Goal: Task Accomplishment & Management: Complete application form

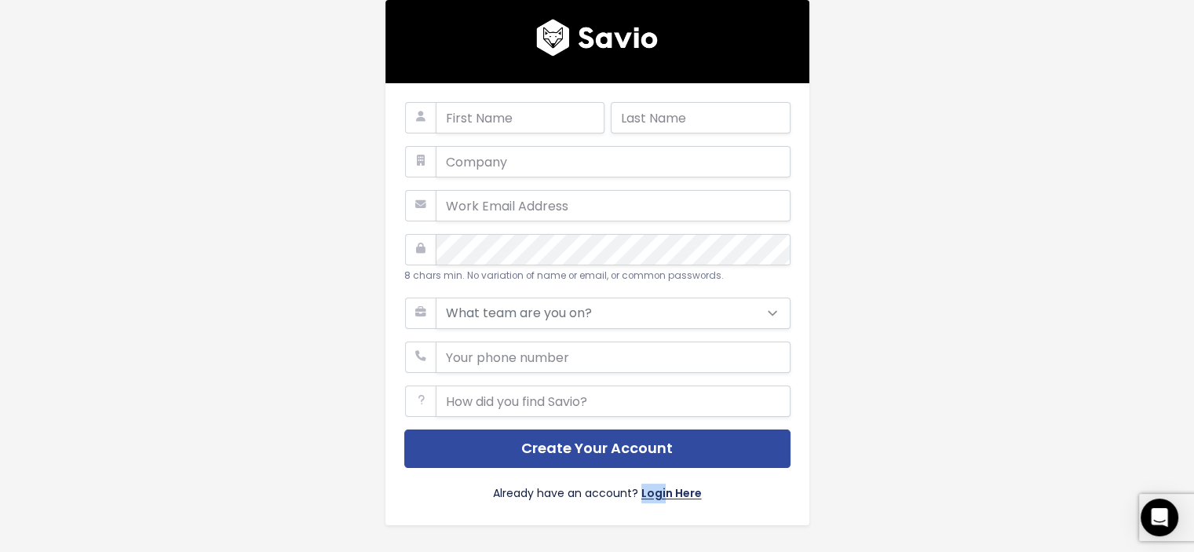
drag, startPoint x: 660, startPoint y: 480, endPoint x: 660, endPoint y: 497, distance: 17.3
click at [660, 497] on div "Already have an account? Login Here" at bounding box center [597, 487] width 386 height 38
click at [660, 497] on link "Login Here" at bounding box center [671, 495] width 60 height 23
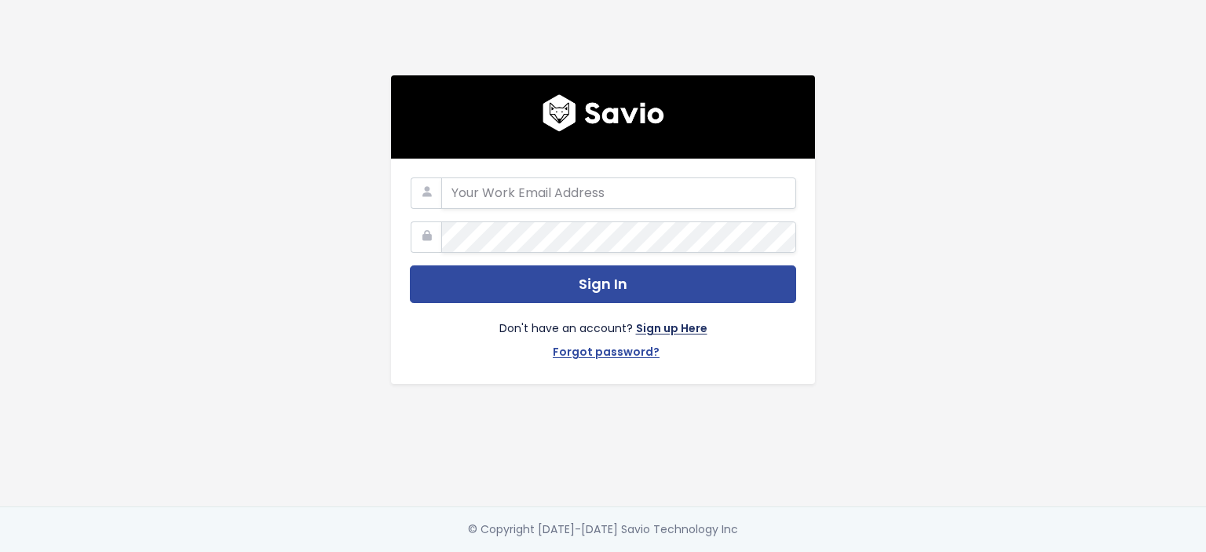
click at [666, 327] on link "Sign up Here" at bounding box center [671, 330] width 71 height 23
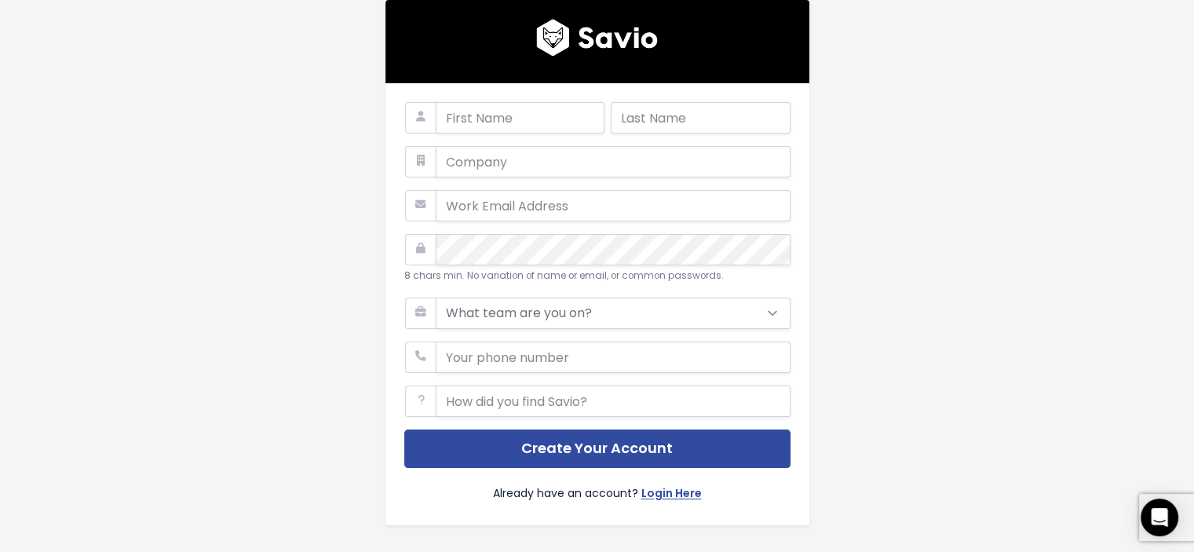
click at [509, 78] on div at bounding box center [597, 41] width 424 height 83
click at [514, 121] on input "text" at bounding box center [520, 117] width 169 height 31
type input "Mahmoud"
type input "Radwan"
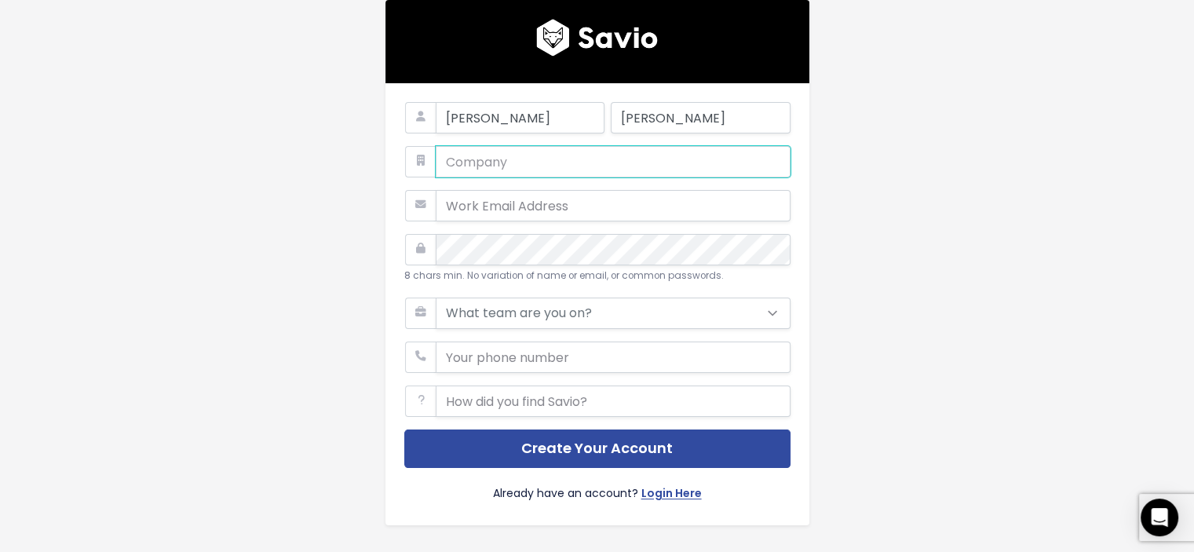
type input "iCall"
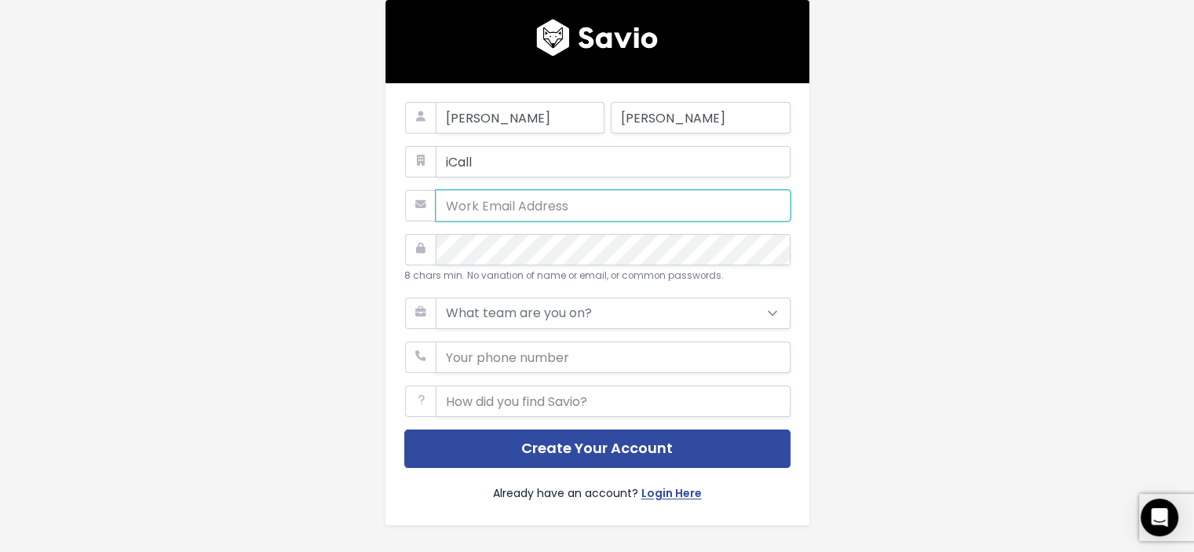
type input "Mahmoud.Radwan@icall.com.eg"
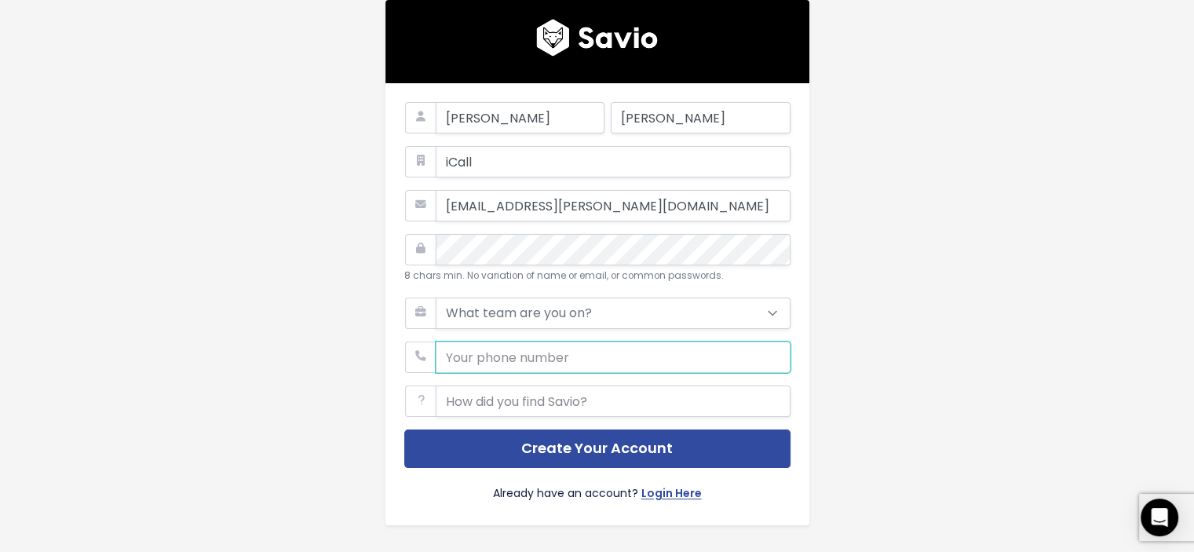
type input "01005607799"
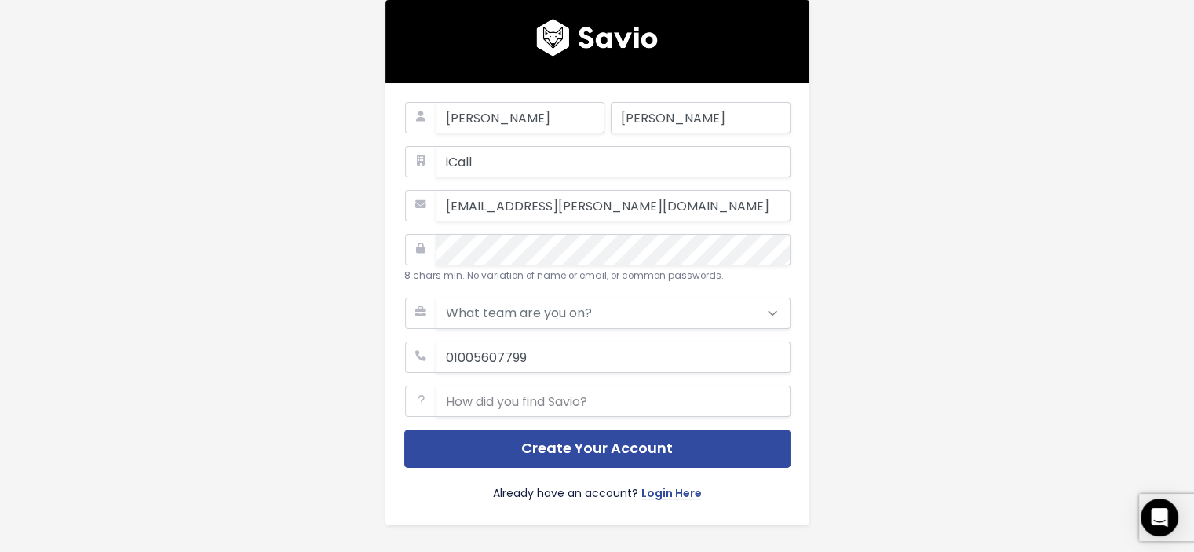
click at [418, 248] on icon at bounding box center [420, 249] width 31 height 31
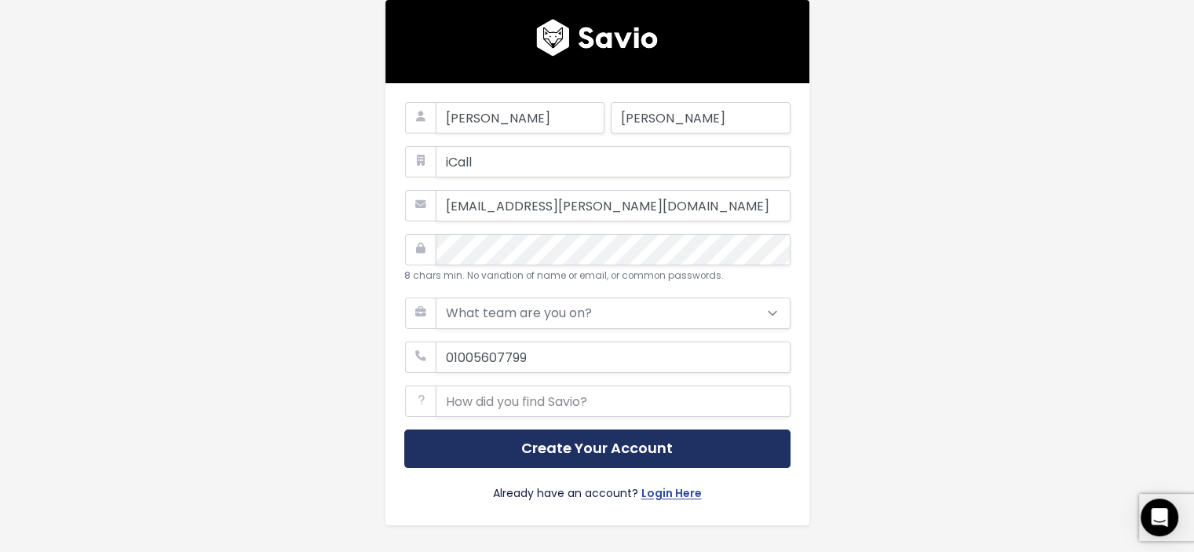
click at [694, 461] on button "Create Your Account" at bounding box center [597, 448] width 386 height 38
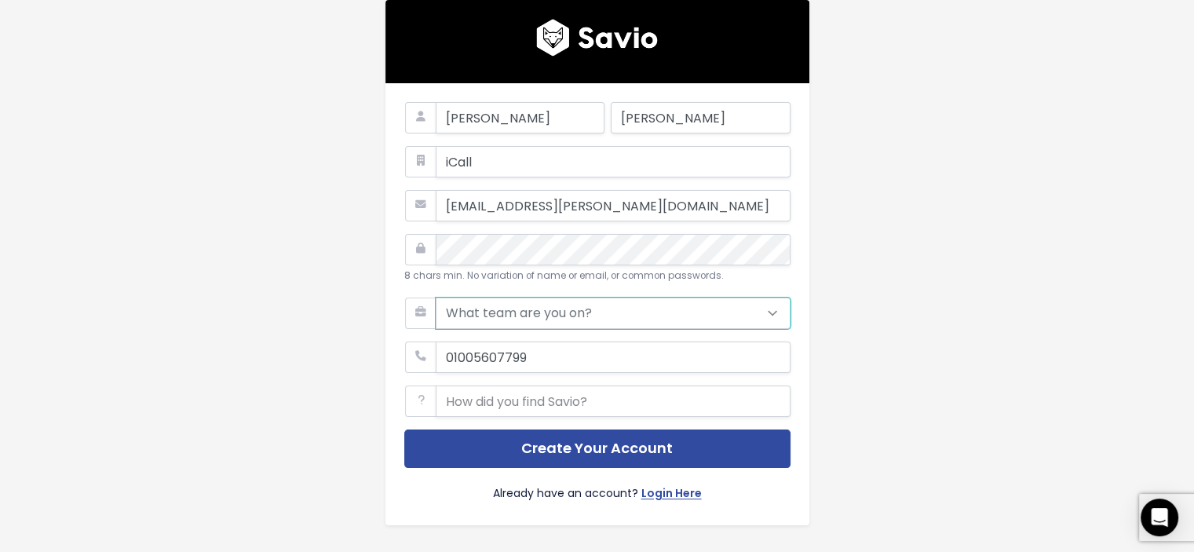
click at [635, 313] on select "What team are you on? Support Product Sales Customer Success Marketing Other" at bounding box center [613, 313] width 355 height 31
click at [436, 298] on select "What team are you on? Support Product Sales Customer Success Marketing Other" at bounding box center [613, 313] width 355 height 31
click at [571, 307] on select "What team are you on? Support Product Sales Customer Success Marketing Other" at bounding box center [613, 313] width 355 height 31
click at [436, 298] on select "What team are you on? Support Product Sales Customer Success Marketing Other" at bounding box center [613, 313] width 355 height 31
click at [521, 313] on select "What team are you on? Support Product Sales Customer Success Marketing Other" at bounding box center [613, 313] width 355 height 31
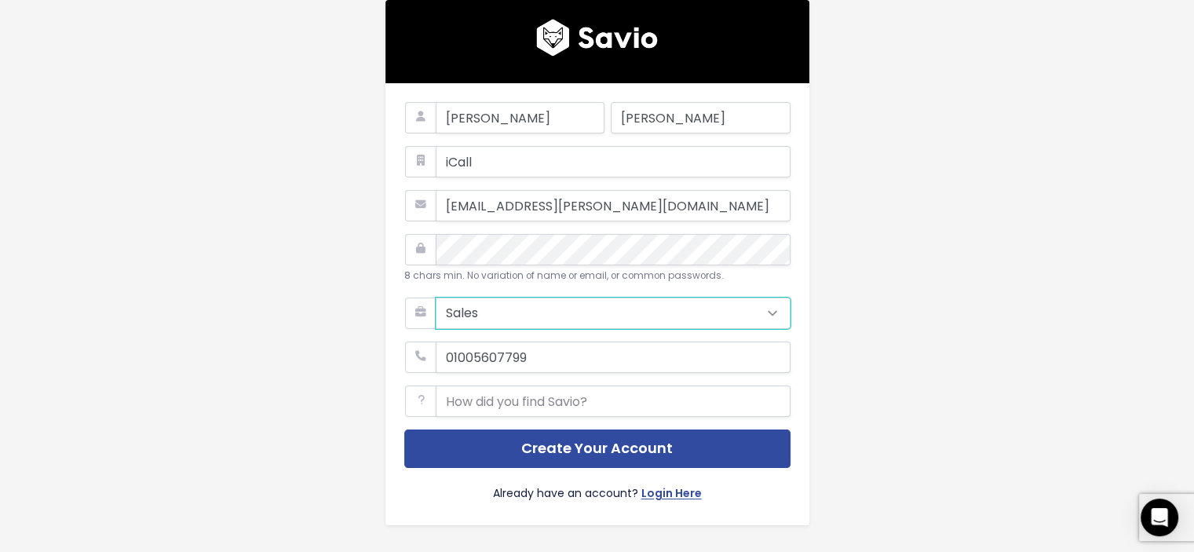
select select "MARKETING"
click at [436, 298] on select "What team are you on? Support Product Sales Customer Success Marketing Other" at bounding box center [613, 313] width 355 height 31
click at [491, 412] on input "text" at bounding box center [613, 400] width 355 height 31
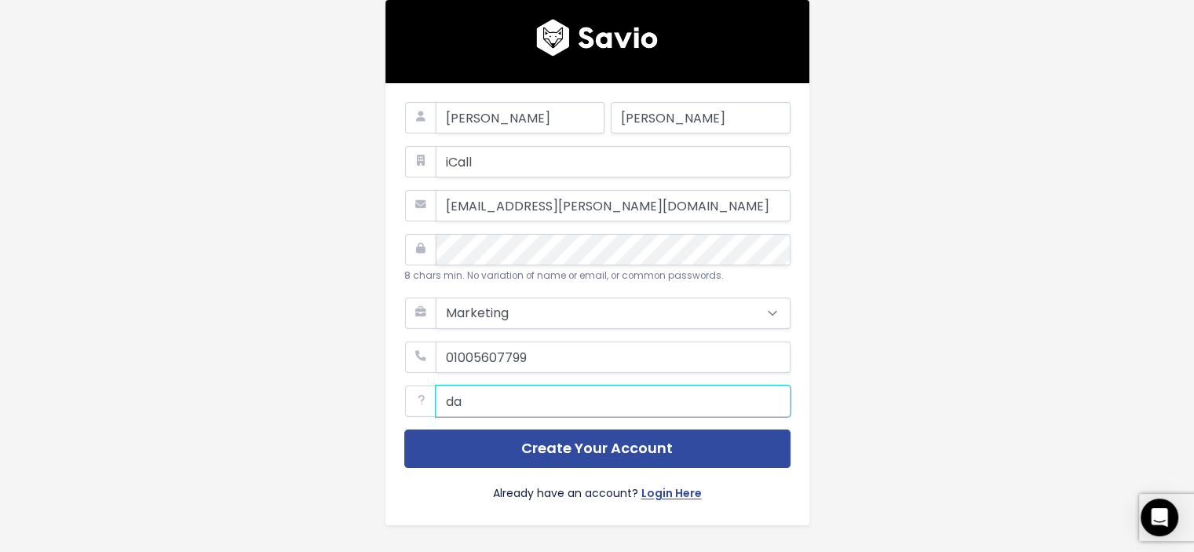
type input "d"
type input "facebook"
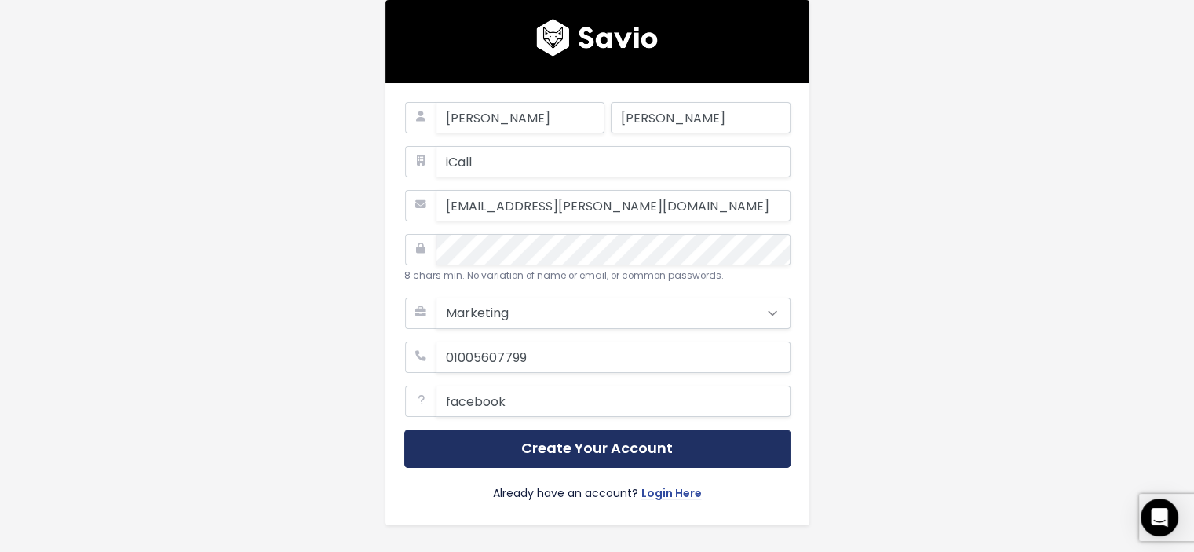
click at [649, 454] on button "Create Your Account" at bounding box center [597, 448] width 386 height 38
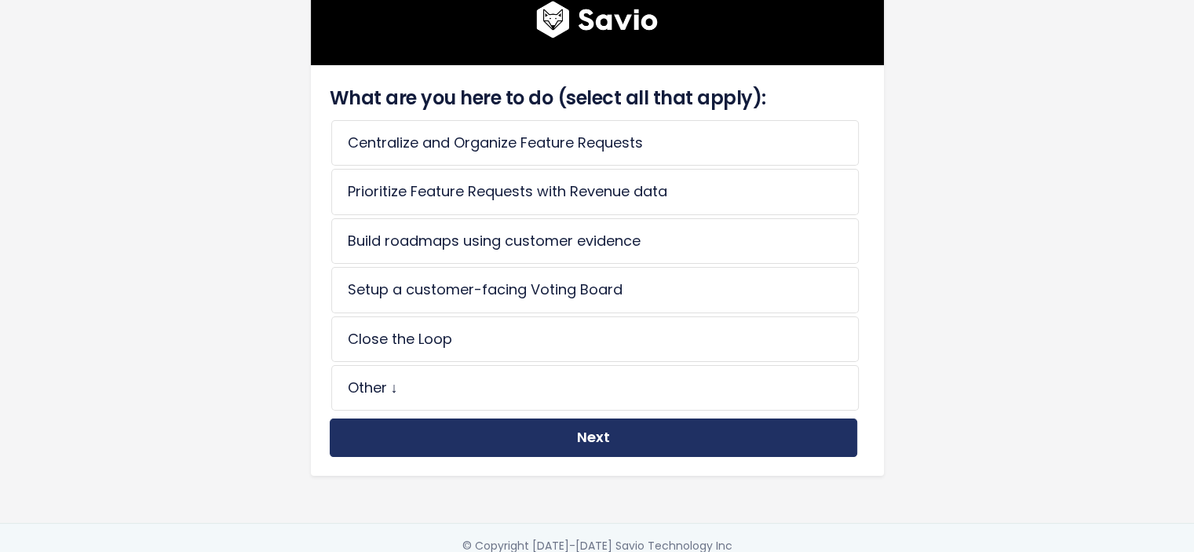
scroll to position [138, 0]
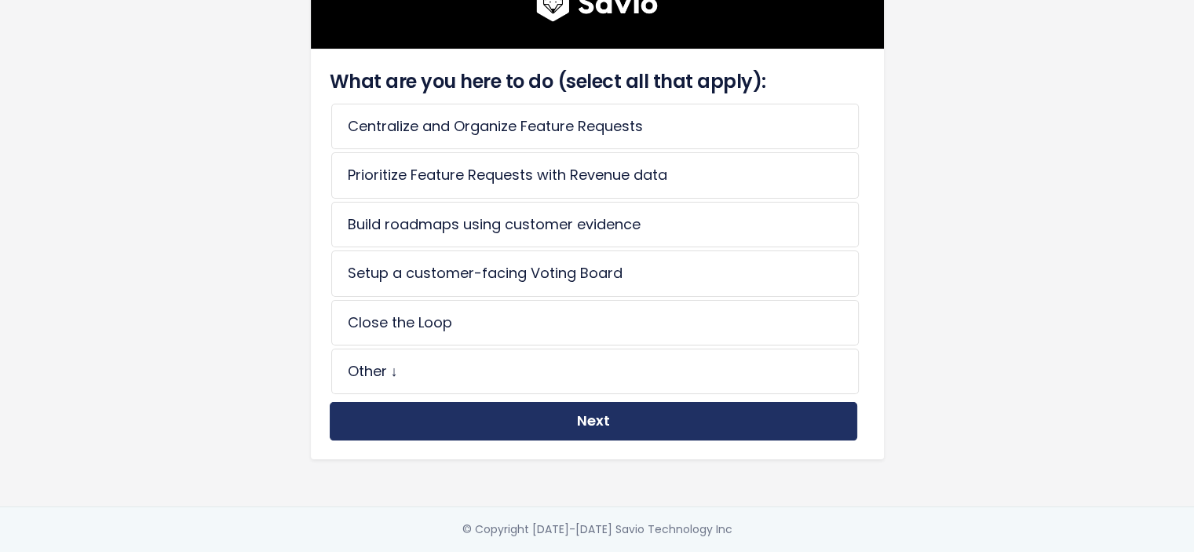
click at [554, 403] on button "Next" at bounding box center [594, 421] width 528 height 38
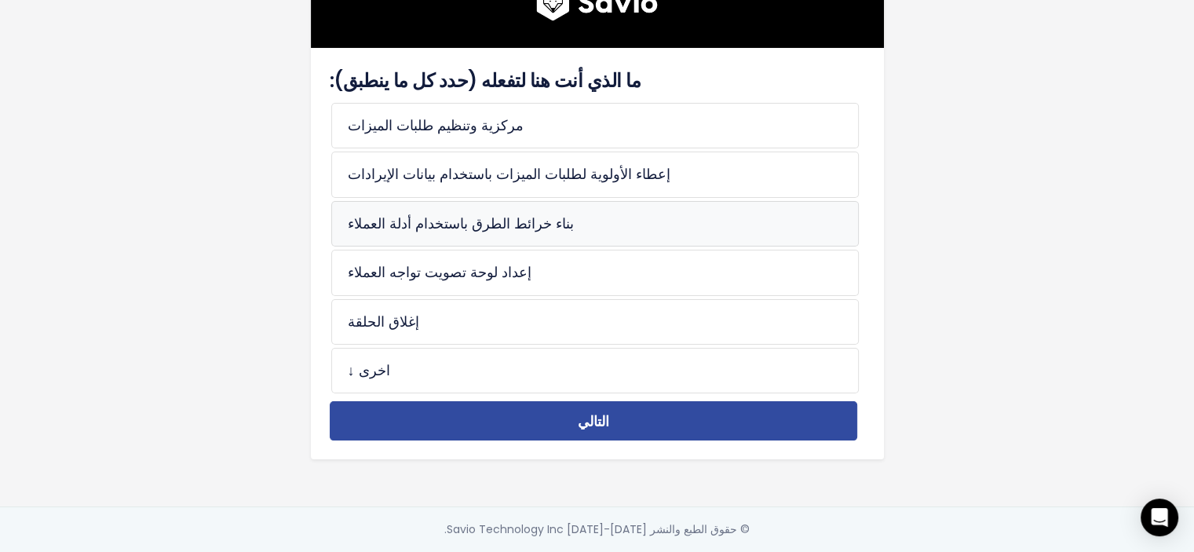
click at [470, 219] on font "بناء خرائط الطرق باستخدام أدلة العملاء" at bounding box center [461, 224] width 226 height 20
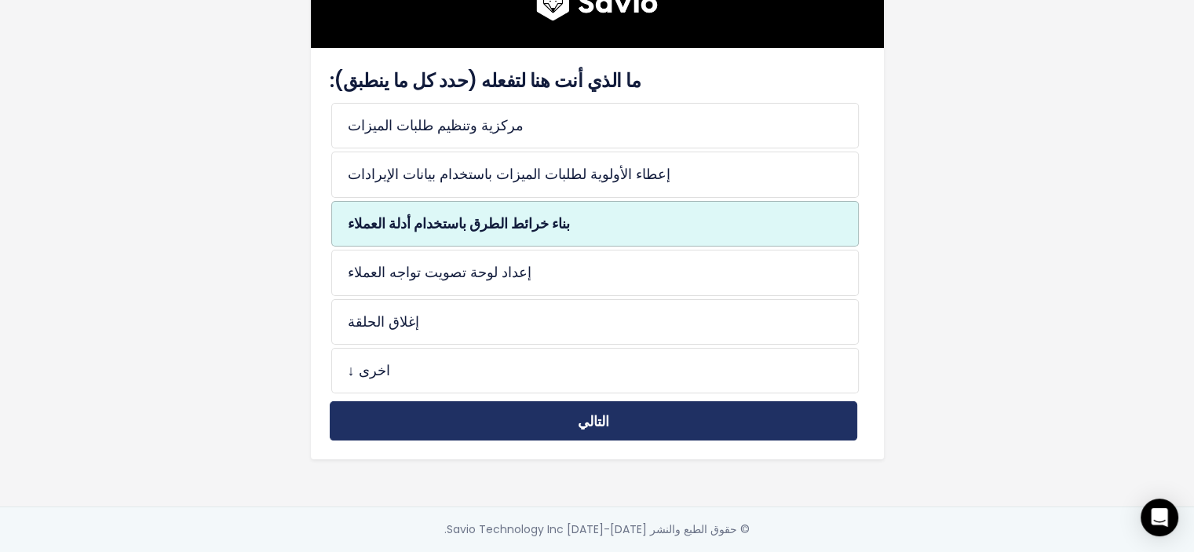
click at [468, 414] on button "التالي" at bounding box center [594, 420] width 528 height 39
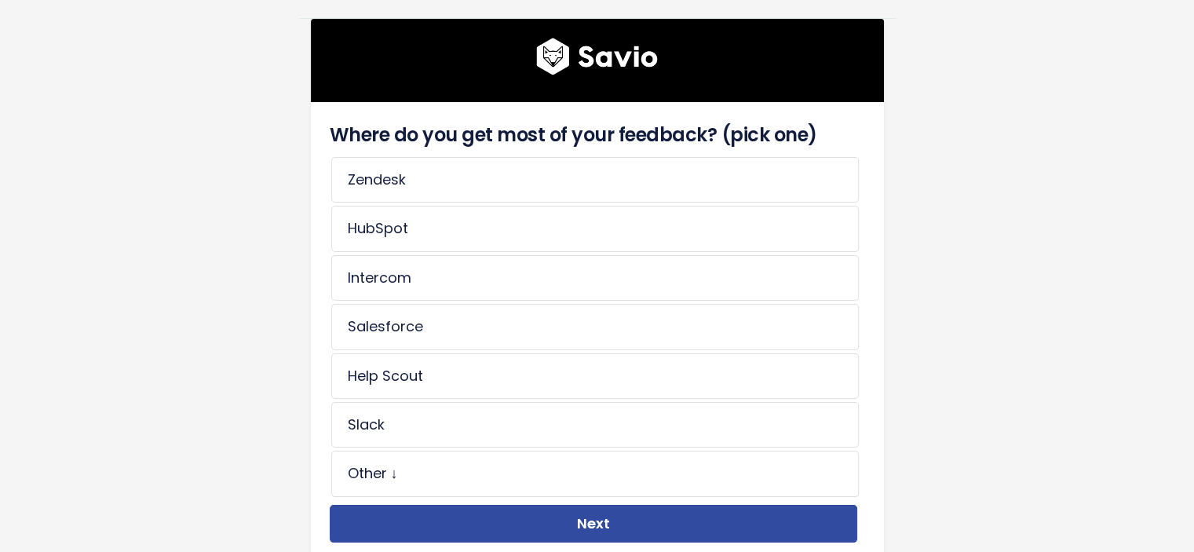
scroll to position [188, 0]
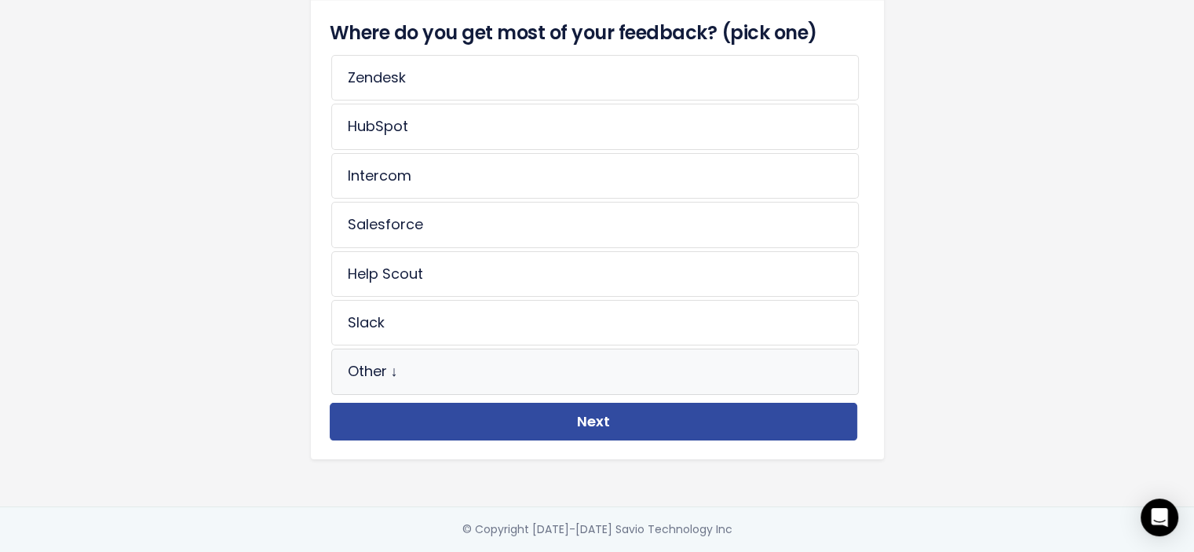
click at [376, 359] on li "Other ↓" at bounding box center [595, 372] width 528 height 46
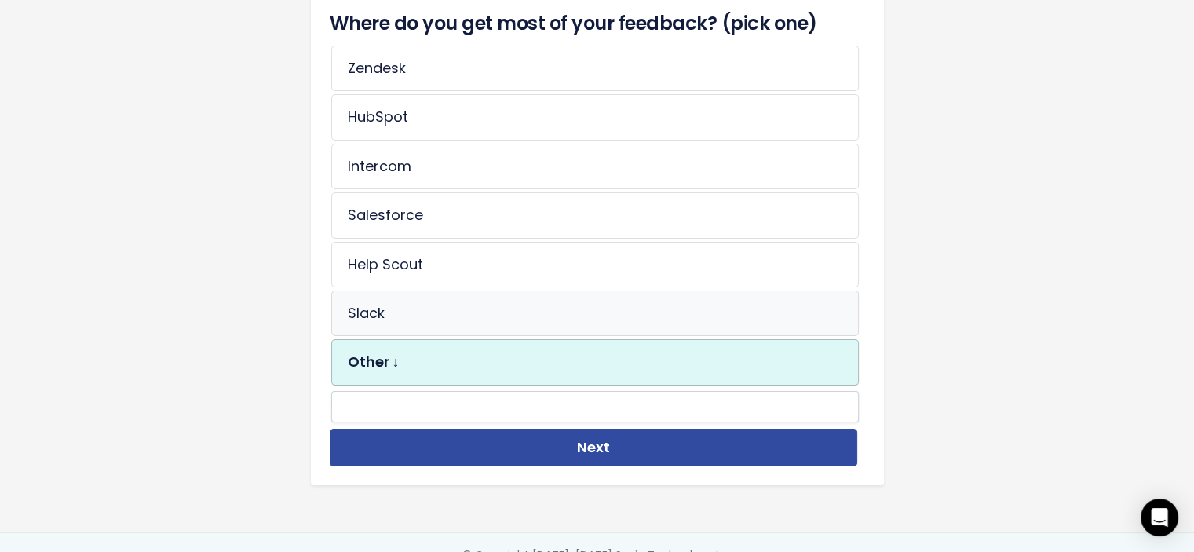
click at [380, 298] on li "Slack" at bounding box center [595, 313] width 528 height 46
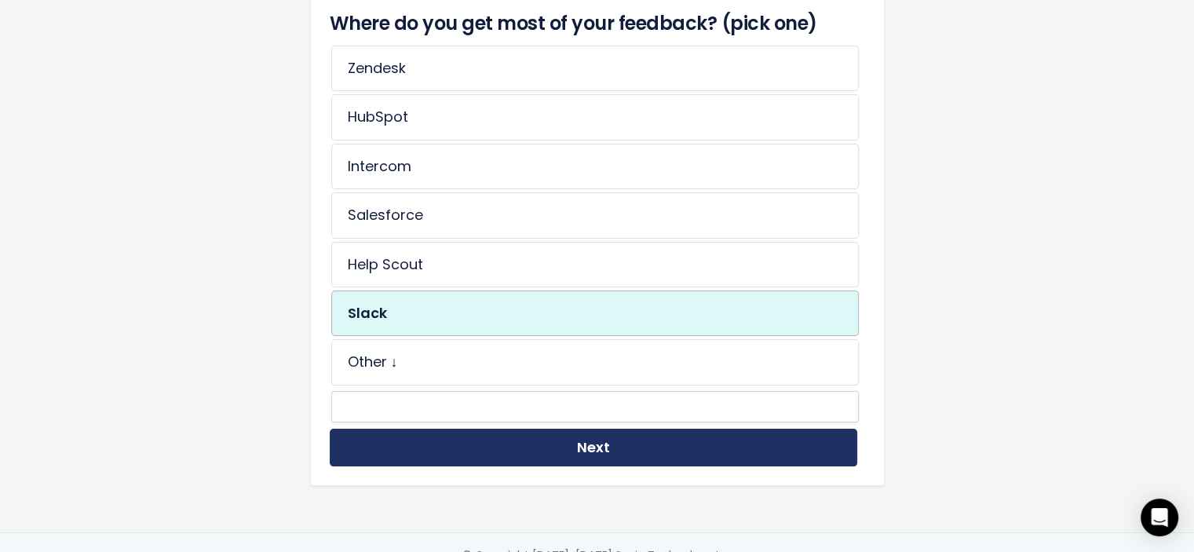
click at [396, 442] on button "Next" at bounding box center [594, 448] width 528 height 38
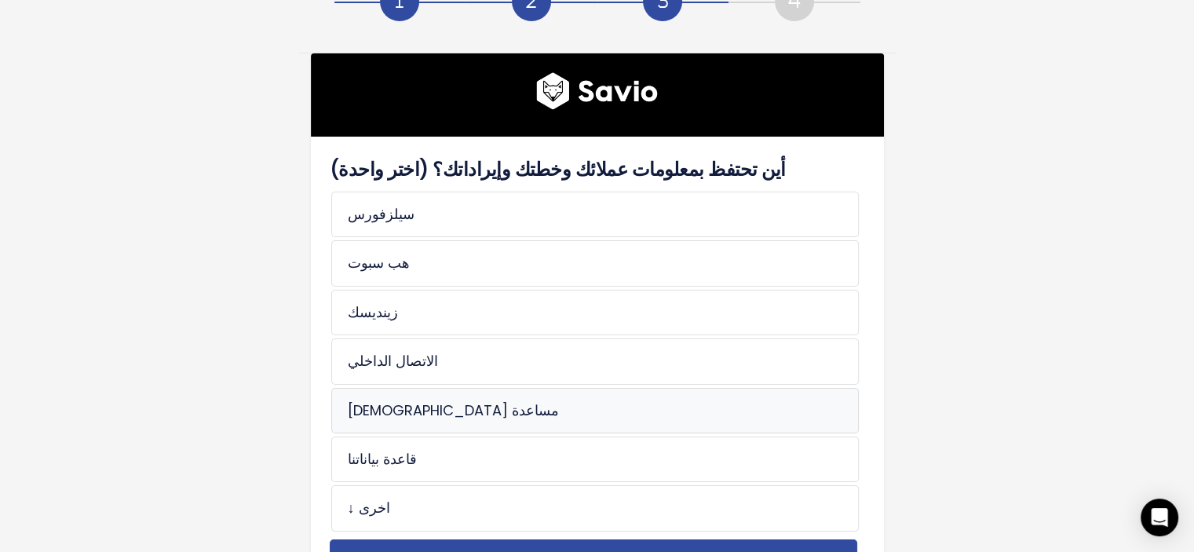
scroll to position [79, 0]
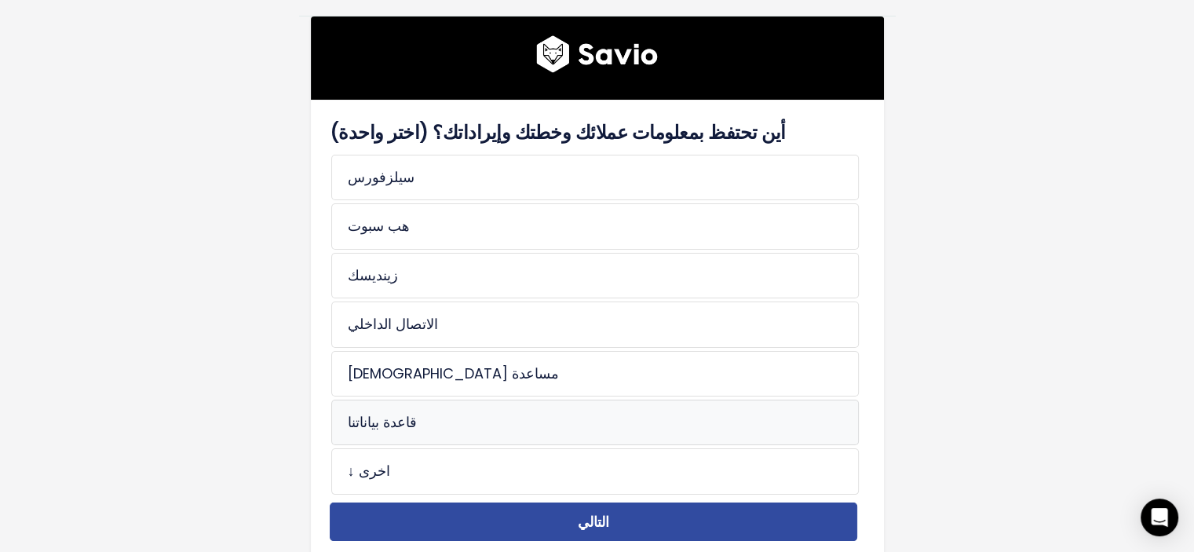
click at [522, 430] on li "قاعدة بياناتنا" at bounding box center [595, 423] width 528 height 46
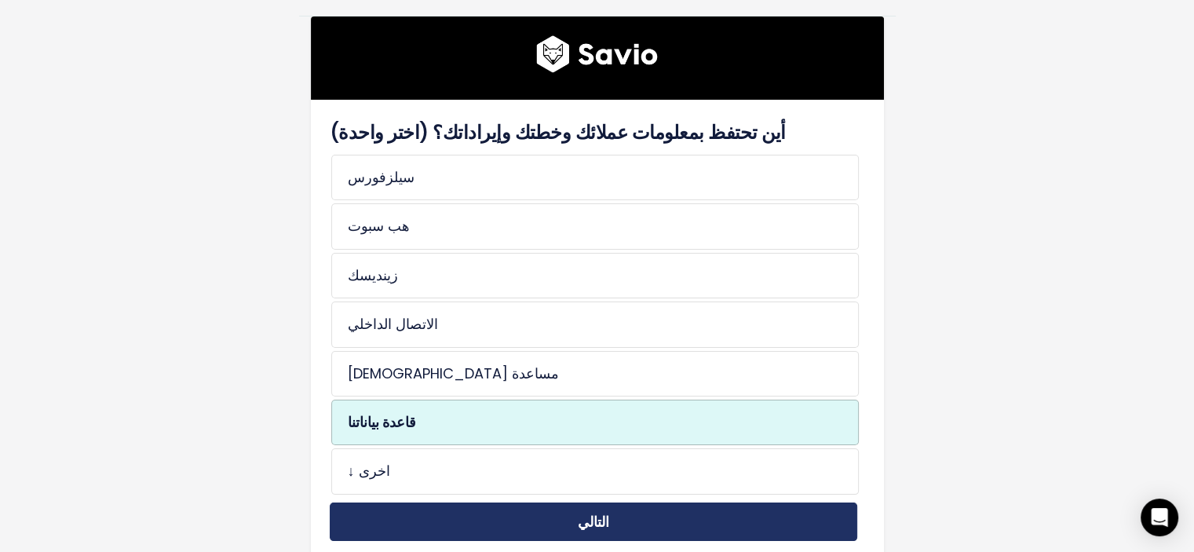
click at [521, 510] on button "التالي" at bounding box center [594, 521] width 528 height 39
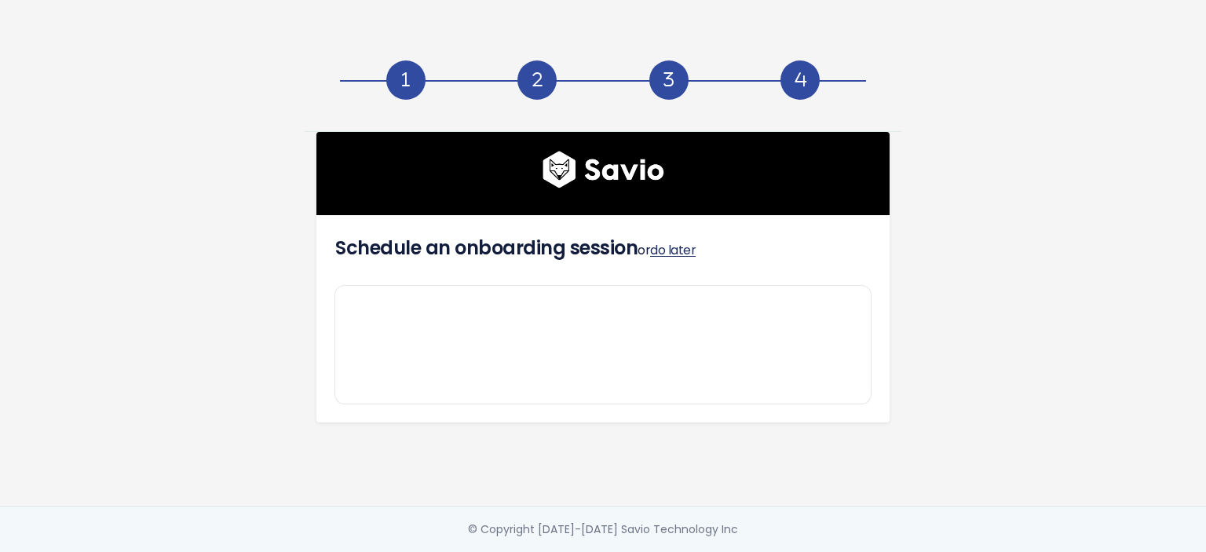
click at [649, 235] on h4 "Schedule an onboarding session or do later" at bounding box center [602, 248] width 535 height 28
click at [657, 242] on link "do later" at bounding box center [673, 250] width 46 height 18
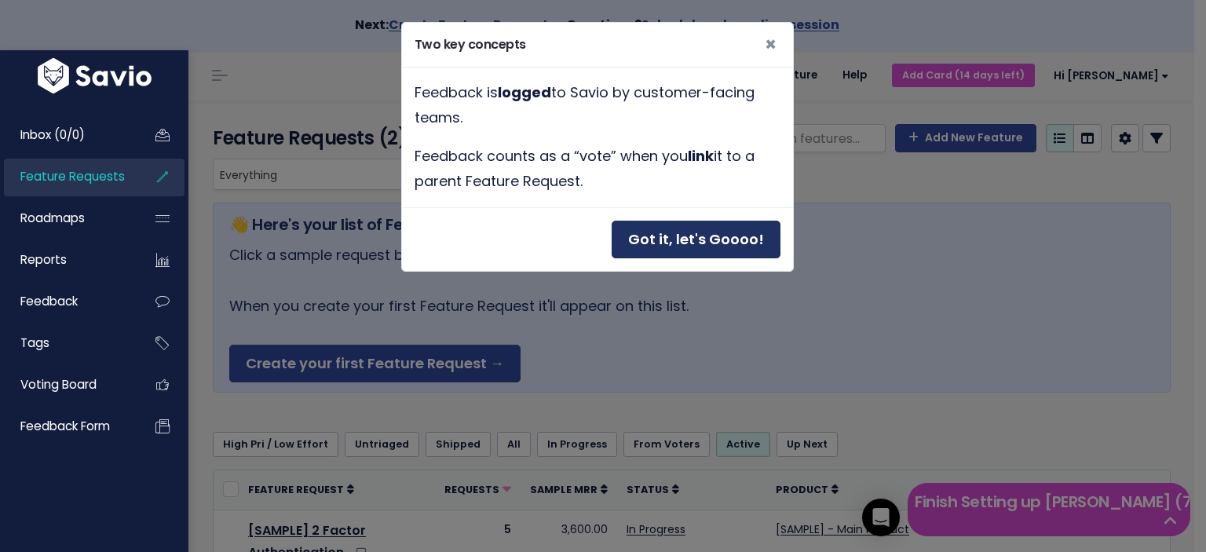
click at [710, 242] on button "Got it, let's Goooo!" at bounding box center [696, 240] width 169 height 38
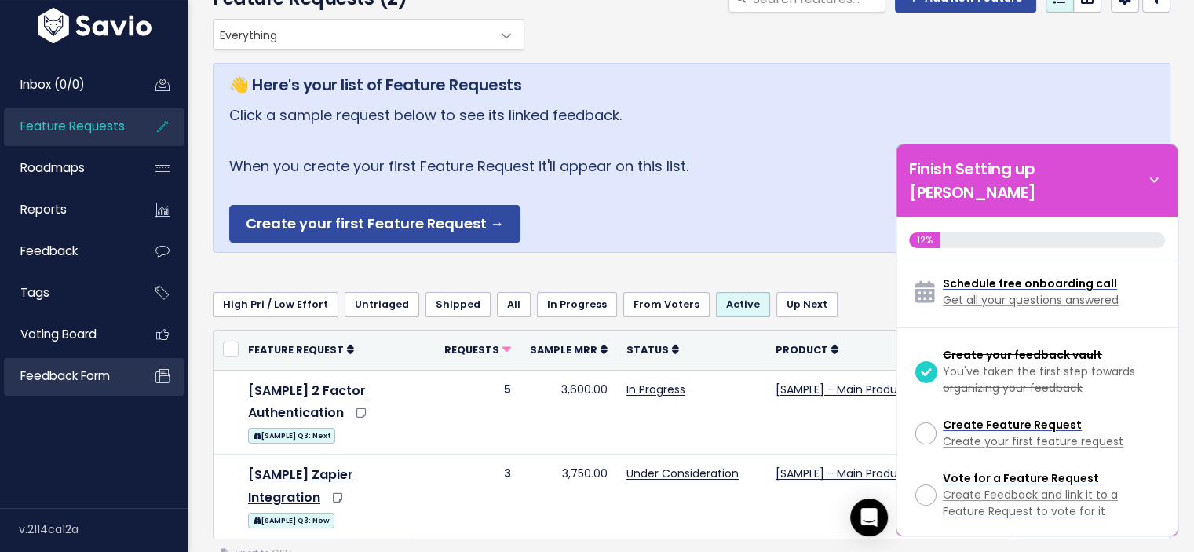
scroll to position [314, 0]
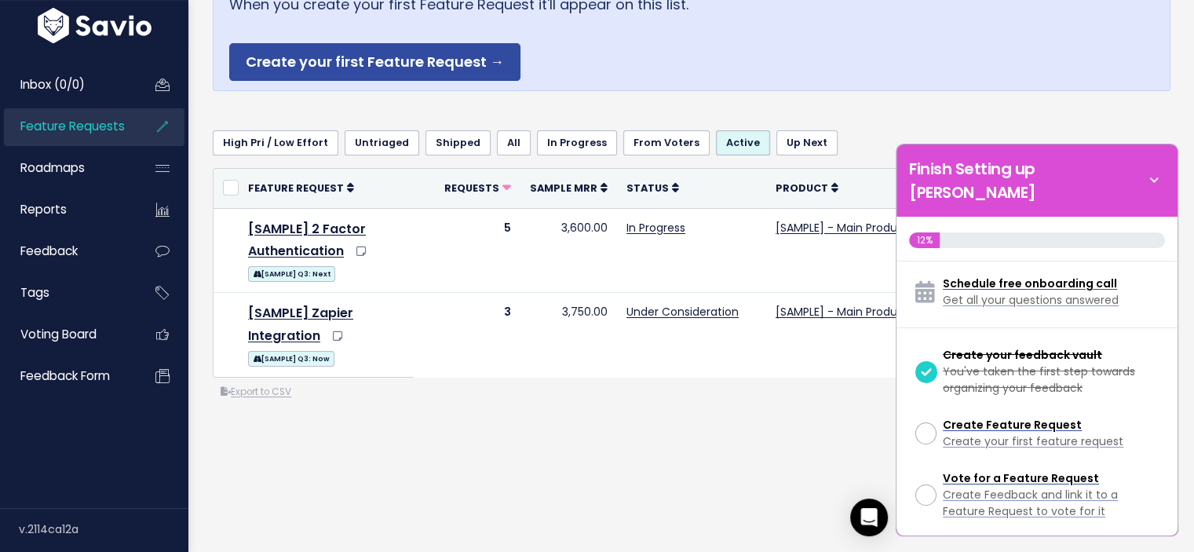
click at [625, 410] on div "Everything Any Product: Any Product Area Any Product: No Product Area No Produc…" at bounding box center [691, 192] width 981 height 670
click at [1156, 172] on icon at bounding box center [1154, 180] width 22 height 17
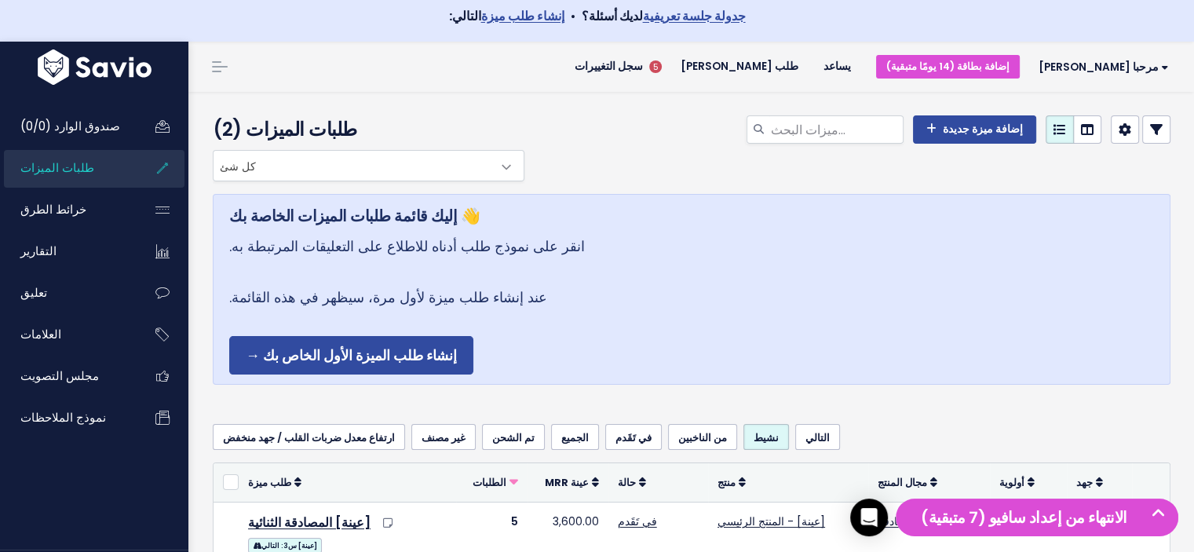
scroll to position [0, 0]
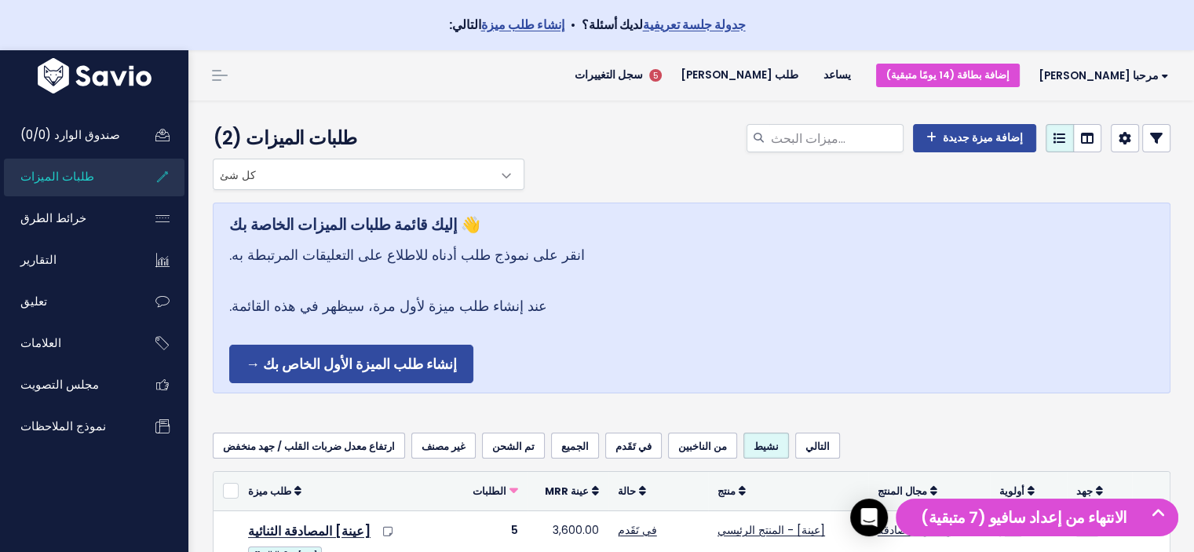
click at [137, 78] on img at bounding box center [95, 75] width 122 height 35
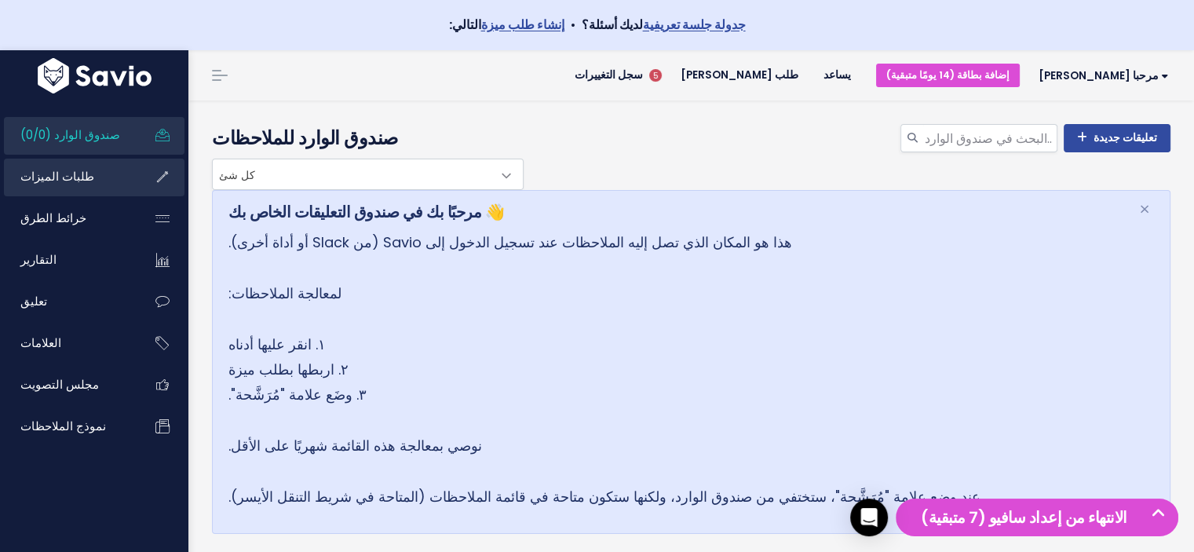
click at [100, 181] on link "طلبات الميزات" at bounding box center [67, 177] width 126 height 36
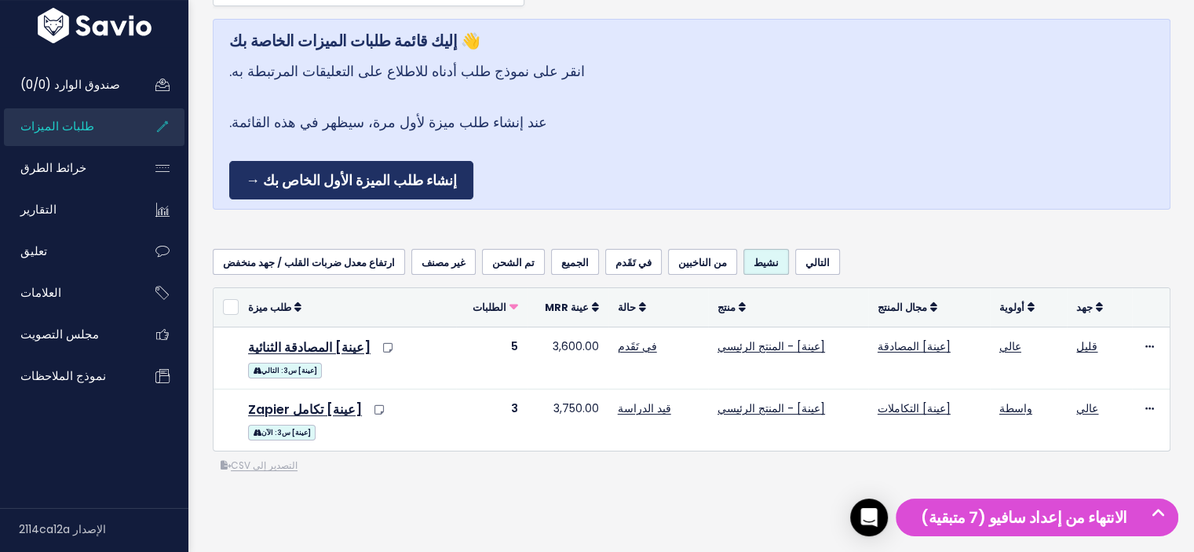
scroll to position [157, 0]
